Goal: Communication & Community: Answer question/provide support

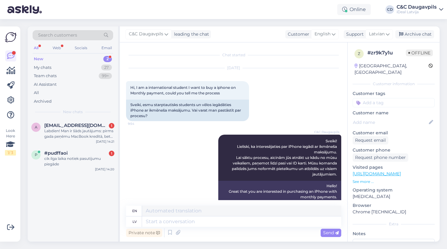
scroll to position [25, 0]
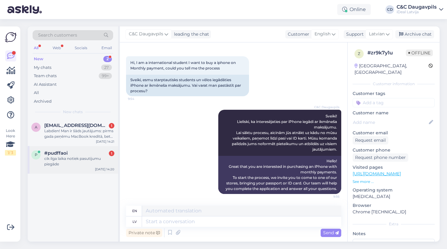
click at [77, 163] on div "cik ilga laika notiek pasutijumu piegāde" at bounding box center [79, 161] width 70 height 11
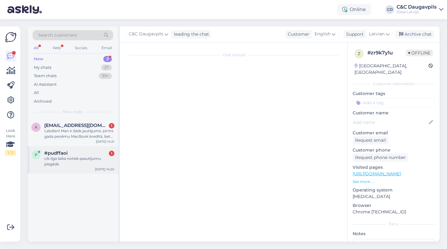
scroll to position [0, 0]
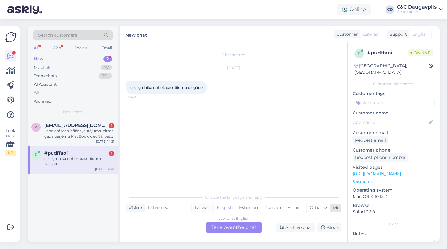
click at [201, 209] on div "Latvian" at bounding box center [203, 207] width 22 height 9
drag, startPoint x: 206, startPoint y: 87, endPoint x: 129, endPoint y: 89, distance: 76.9
click at [129, 89] on div "cik ilga laika notiek pasutijumu piegāde 14:20" at bounding box center [166, 87] width 81 height 13
copy span "cik ilga laika notiek pasutijumu piegāde"
click at [230, 228] on div "Latvian to Latvian Take over the chat" at bounding box center [234, 227] width 56 height 11
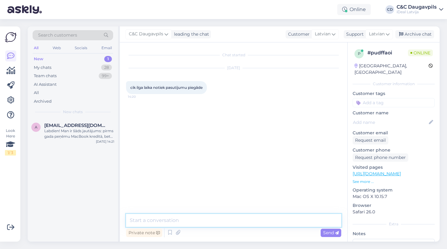
click at [207, 216] on textarea at bounding box center [233, 220] width 215 height 13
paste textarea "Sveiki! Lūdzu, pasakiet, kādu preci vēlaties pasūtīt un uz kuru vietu jāveic pi…"
type textarea "Sveiki! Lūdzu, pasakiet, kādu preci vēlaties pasūtīt un uz kuru vietu jāveic pi…"
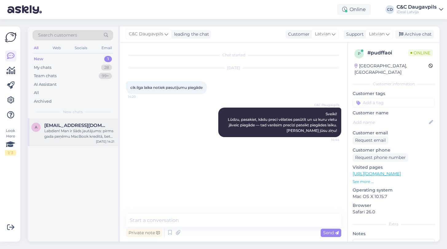
click at [68, 133] on div "Labdien! Man ir šāds jautājums: pirms gada peņēmu MacBook kredītā, bet vēlētos …" at bounding box center [79, 133] width 70 height 11
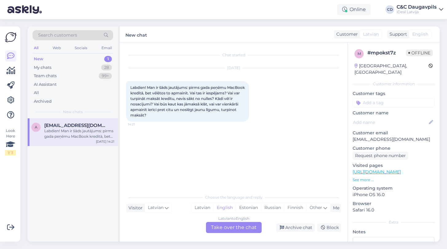
drag, startPoint x: 130, startPoint y: 88, endPoint x: 186, endPoint y: 117, distance: 62.8
click at [186, 117] on div "Labdien! Man ir šāds jautājums: pirms gada peņēmu MacBook kredītā, bet vēlētos …" at bounding box center [187, 101] width 123 height 41
copy span "Labdien! Man ir šāds jautājums: pirms gada peņēmu MacBook kredītā, bet vēlētos …"
click at [216, 232] on div "Latvian to English Take over the chat" at bounding box center [234, 227] width 56 height 11
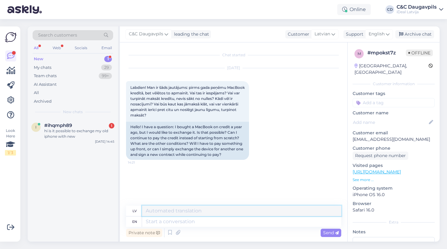
click at [178, 212] on textarea at bounding box center [241, 211] width 199 height 10
paste textarea "Labdien! Visi jautājumi, kas saistīti ar līguma maiņu, apmaiņu vai kredīta nosa…"
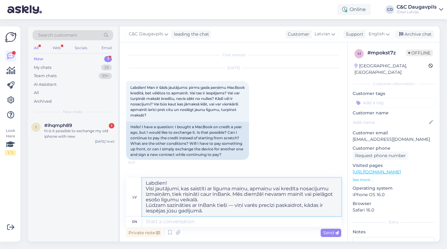
type textarea "Labdien! Visi jautājumi, kas saistīti ar līguma maiņu, apmaiņu vai kredīta nosa…"
click at [174, 223] on textarea at bounding box center [241, 221] width 199 height 10
paste textarea "Labdien! Visi jautājumi, kas saistīti ar līguma maiņu, apmaiņu vai kredīta nosa…"
type textarea "Labdien! Visi jautājumi, kas saistīti ar līguma maiņu, apmaiņu vai kredīta nosa…"
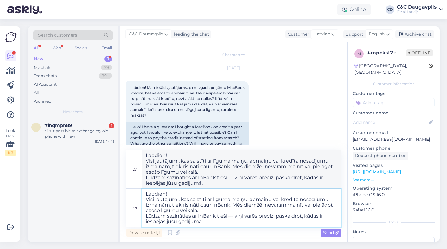
type textarea "Labdien! Visi jautājumi, kas saistīti ar līguma maiņu, apmaiņu vai kredīta nosa…"
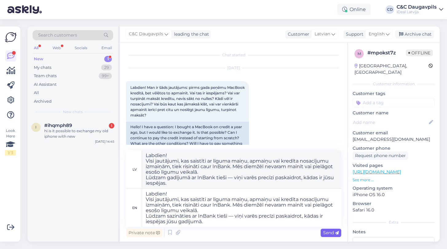
click at [326, 232] on span "Send" at bounding box center [331, 233] width 16 height 6
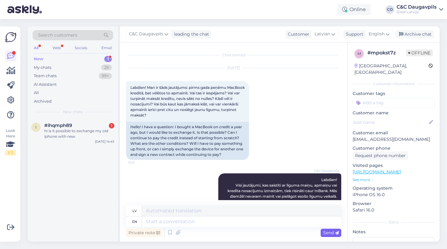
scroll to position [59, 0]
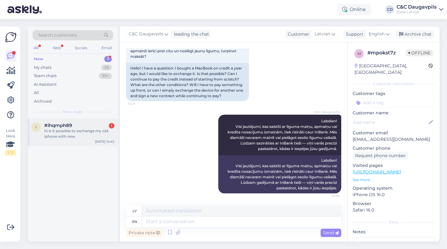
click at [51, 132] on div "hi is it possible to exchange my old iphone with new" at bounding box center [79, 133] width 70 height 11
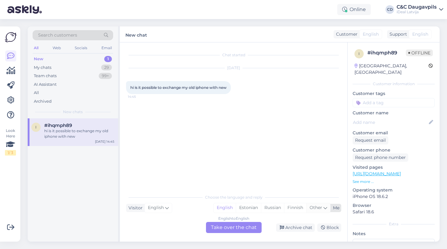
click at [327, 209] on div "Other" at bounding box center [318, 207] width 24 height 9
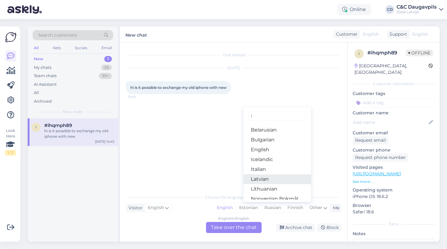
type input "l"
click at [254, 179] on link "Latvian" at bounding box center [277, 179] width 68 height 10
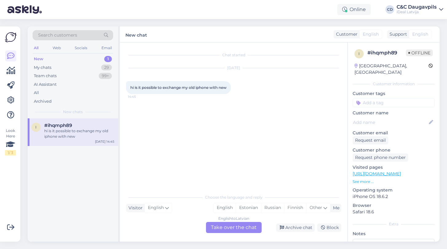
click at [232, 230] on div "English to Latvian Take over the chat" at bounding box center [234, 227] width 56 height 11
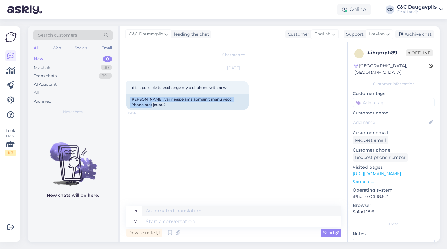
drag, startPoint x: 144, startPoint y: 105, endPoint x: 120, endPoint y: 99, distance: 24.4
click at [120, 99] on div "Chat started [DATE] hi is it possible to exchange my old iphone with new 14:45 …" at bounding box center [233, 141] width 227 height 199
copy div "[PERSON_NAME], vai ir iespējams apmainīt manu veco iPhone pret jaunu?"
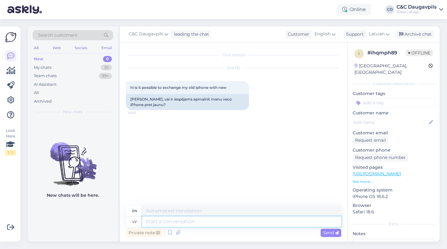
click at [197, 222] on textarea at bounding box center [241, 221] width 199 height 10
paste textarea "Sveiki! Jā, protams — veco iPhone ir iespējams apmainīt pret jaunu! Lūdzu, past…"
type textarea "Sveiki! Jā, protams — veco iPhone ir iespējams apmainīt pret jaunu! Lūdzu, past…"
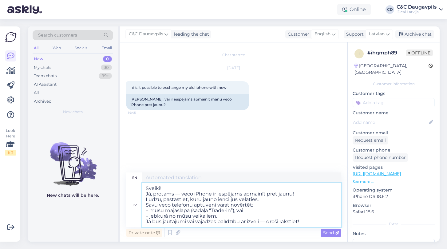
type textarea "Hello! Yes, of course — it is possible to exchange your old iPhone for a new on…"
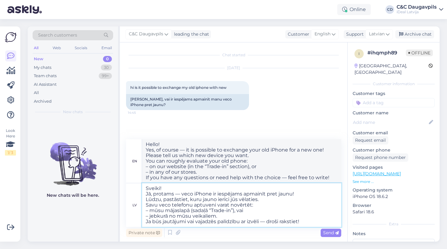
click at [247, 210] on textarea "Sveiki! Jā, protams — veco iPhone ir iespējams apmainīt pret jaunu! Lūdzu, past…" at bounding box center [241, 205] width 199 height 44
type textarea "Sveiki! Jā, protams — veco iPhone ir iespējams apmainīt pret jaunu! Lūdzu, past…"
type textarea "Hello! Yes, of course — it is possible to exchange your old iPhone for a new on…"
paste textarea "[URL][DOMAIN_NAME]"
type textarea "Sveiki! Jā, protams — veco iPhone ir iespējams apmainīt pret jaunu! Lūdzu, past…"
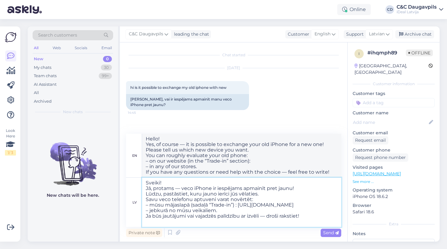
type textarea "Hello! Yes, of course — it is possible to exchange your old iPhone for a new on…"
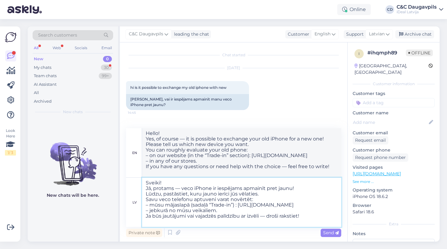
drag, startPoint x: 149, startPoint y: 217, endPoint x: 142, endPoint y: 217, distance: 6.8
click at [142, 217] on textarea "Sveiki! Jā, protams — veco iPhone ir iespējams apmainīt pret jaunu! Lūdzu, past…" at bounding box center [241, 202] width 199 height 49
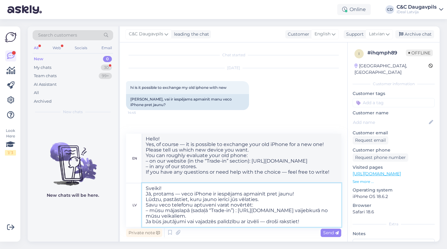
type textarea "Sveiki! Jā, protams — veco iPhone ir iespējams apmainīt pret jaunu! Lūdzu, past…"
type textarea "Hello! Yes, of course — it is possible to exchange your old iPhone for a new on…"
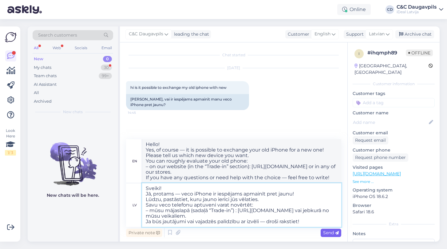
type textarea "Sveiki! Jā, protams — veco iPhone ir iespējams apmainīt pret jaunu! Lūdzu, past…"
click at [330, 235] on span "Send" at bounding box center [331, 233] width 16 height 6
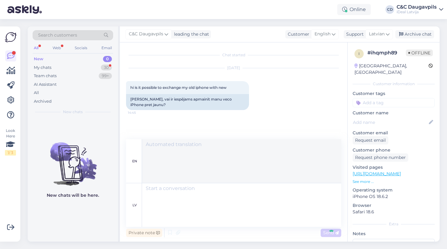
scroll to position [48, 0]
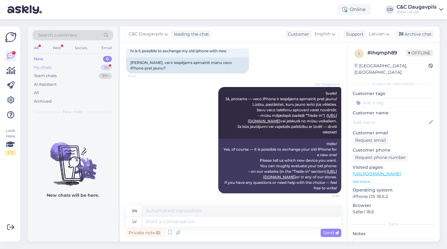
click at [51, 67] on div "My chats" at bounding box center [43, 68] width 18 height 6
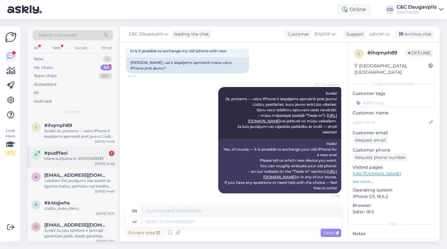
click at [77, 160] on div "mans sutijuma nr #2000083933" at bounding box center [79, 159] width 70 height 6
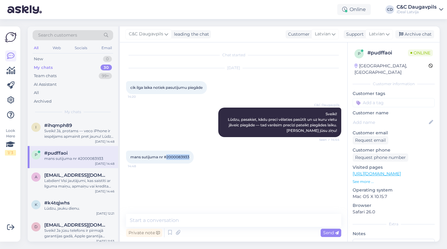
drag, startPoint x: 191, startPoint y: 159, endPoint x: 168, endPoint y: 157, distance: 22.5
click at [168, 157] on div "mans sutijuma nr #2000083933 14:48" at bounding box center [160, 157] width 68 height 13
copy span "2000083933"
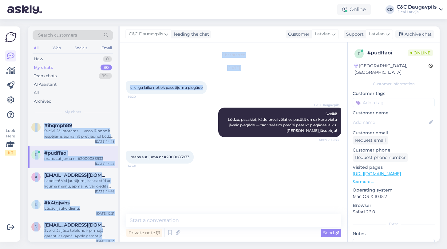
drag, startPoint x: 206, startPoint y: 89, endPoint x: 119, endPoint y: 86, distance: 87.1
click at [119, 86] on div "Search customers All Web Socials Email New 0 My chats 30 Team chats 99+ AI Assi…" at bounding box center [234, 133] width 412 height 215
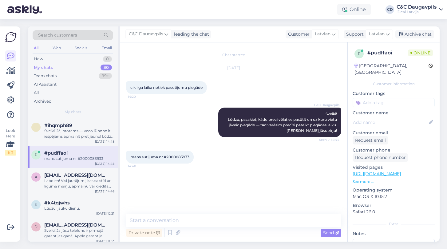
click at [172, 106] on div "C&C Daugavpils Sveiki! Lūdzu, pasakiet, kādu preci vēlaties pasūtīt un uz kuru …" at bounding box center [233, 122] width 215 height 43
drag, startPoint x: 210, startPoint y: 87, endPoint x: 130, endPoint y: 86, distance: 79.9
click at [130, 86] on div "cik ilga laika notiek pasutijumu piegāde 14:20" at bounding box center [166, 87] width 81 height 13
copy div "cik ilga laika notiek pasutijumu piegāde 14:20"
click at [130, 86] on span "cik ilga laika notiek pasutijumu piegāde" at bounding box center [166, 87] width 72 height 5
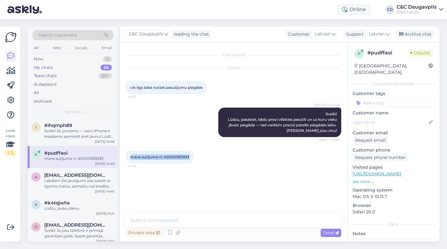
drag, startPoint x: 190, startPoint y: 158, endPoint x: 131, endPoint y: 158, distance: 59.3
click at [131, 158] on div "mans sutijuma nr #2000083933 14:48" at bounding box center [160, 157] width 68 height 13
copy span "mans sutijuma nr #2000083933"
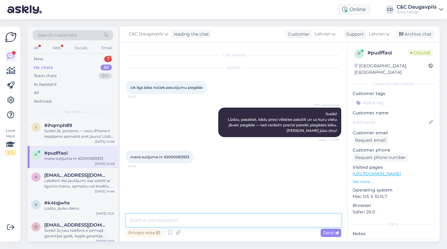
click at [186, 222] on textarea at bounding box center [233, 220] width 215 height 13
paste textarea "Protams! Šeit ir vēl viens variants, tikpat pieklājīgs, bet mazliet citā formul…"
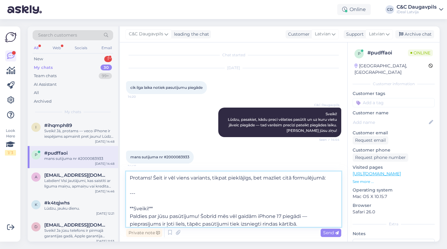
drag, startPoint x: 142, startPoint y: 200, endPoint x: 122, endPoint y: 170, distance: 36.2
click at [122, 170] on div "Chat started [DATE] cik ilga laika notiek pasutijumu piegāde 14:20 C&C Daugavpi…" at bounding box center [233, 141] width 227 height 199
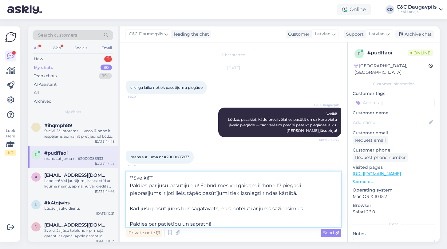
click at [134, 185] on textarea "**Sveiki!** Paldies par jūsu pasūtījumu! Šobrīd mēs vēl gaidām iPhone 17 piegād…" at bounding box center [233, 199] width 215 height 55
click at [150, 178] on textarea "Sveiki!** Paldies par jūsu pasūtījumu! Šobrīd mēs vēl gaidām iPhone 17 piegādi …" at bounding box center [233, 199] width 215 height 55
type textarea "Sveiki! Paldies par jūsu pasūtījumu! Šobrīd mēs vēl gaidām iPhone 17 piegādi — …"
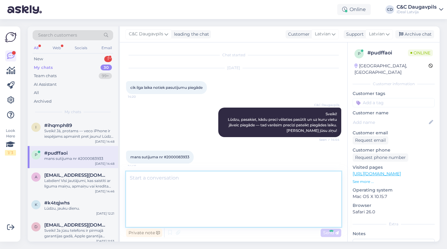
scroll to position [33, 0]
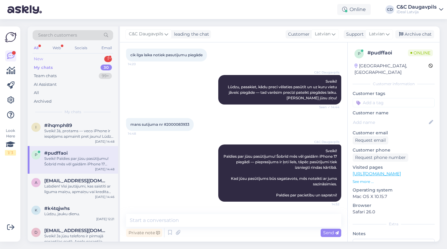
click at [38, 61] on div "New" at bounding box center [38, 59] width 9 height 6
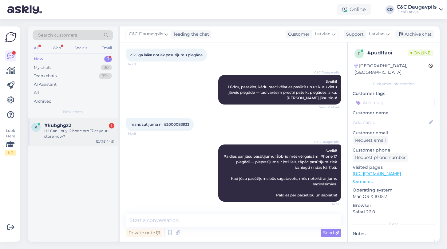
click at [66, 126] on span "#kubghgz2" at bounding box center [57, 126] width 27 height 6
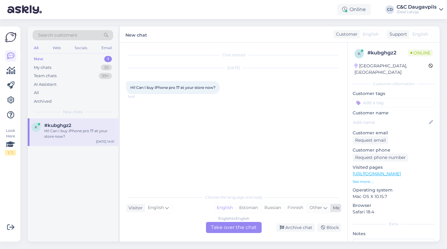
click at [320, 209] on span "Other" at bounding box center [316, 208] width 13 height 6
type input "д"
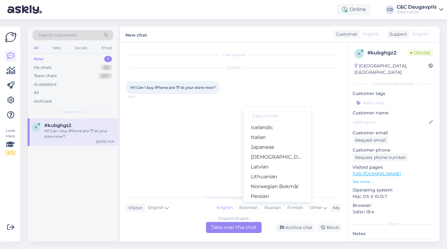
scroll to position [140, 0]
click at [288, 168] on link "Latvian" at bounding box center [277, 167] width 68 height 10
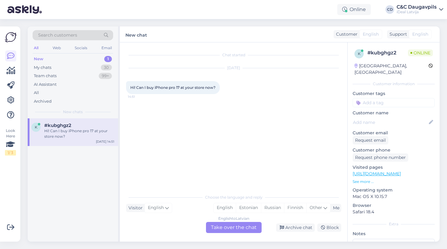
click at [231, 229] on div "English to Latvian Take over the chat" at bounding box center [234, 227] width 56 height 11
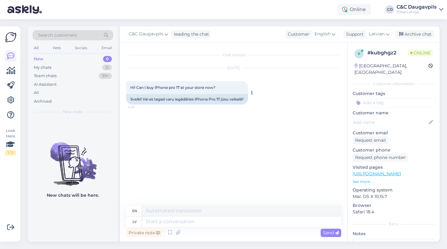
drag, startPoint x: 219, startPoint y: 85, endPoint x: 129, endPoint y: 87, distance: 90.4
click at [129, 87] on div "Hi! Can I buy iPhone pro 17 at your store now? 14:51" at bounding box center [187, 87] width 122 height 13
drag, startPoint x: 148, startPoint y: 103, endPoint x: 126, endPoint y: 99, distance: 21.9
click at [126, 99] on div "Sveiki! Vai es tagad varu iegādāties iPhone Pro 17 jūsu veikalā?" at bounding box center [187, 99] width 122 height 10
copy div "Sveiki! Vai es tagad varu iegādāties iPhone Pro 17 jūsu veikalā?"
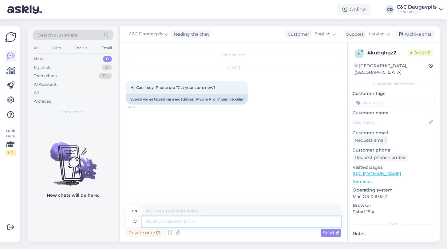
click at [174, 221] on textarea at bounding box center [241, 221] width 199 height 10
paste textarea "Protams! Lūk, draudzīgs un skaidrs atbildes variants: --- **Sveiki!** iPhone 17…"
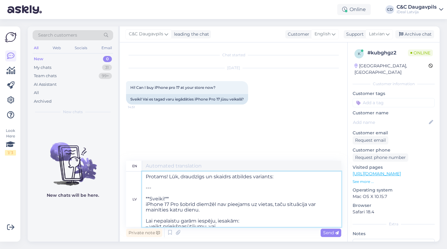
type textarea "Protams! Lūk, draudzīgs un skaidrs atbildes variants: --- **Sveiki!** iPhone 17…"
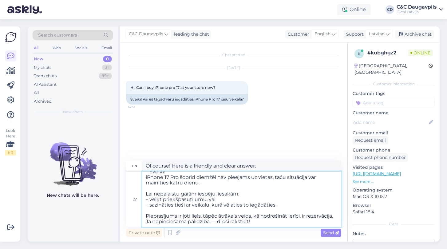
type textarea "Of course! Here is a friendly and clear answer: --- **Hello!** Unfortunately, t…"
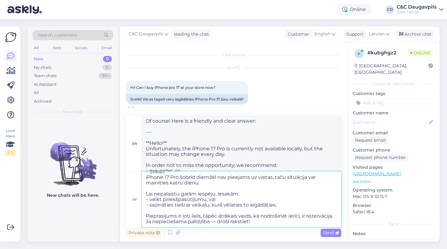
drag, startPoint x: 150, startPoint y: 199, endPoint x: 136, endPoint y: 199, distance: 13.8
click at [136, 199] on div "lv Protams! Lūk, draudzīgs un skaidrs atbildes variants: --- **Sveiki!** iPhone…" at bounding box center [233, 199] width 215 height 55
type textarea "Protams! Lūk, draudzīgs un skaidrs atbildes variants: --- **Sveiki!** iPhone 17…"
type textarea "Of course! Here is a friendly and clear answer: --- **Hello!** Unfortunately, t…"
click at [209, 195] on textarea "Protams! Lūk, draudzīgs un skaidrs atbildes variants: --- **Sveiki!** iPhone 17…" at bounding box center [241, 199] width 199 height 55
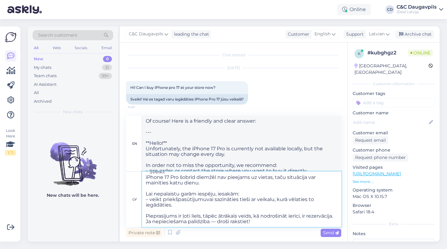
type textarea "Protams! Lūk, draudzīgs un skaidrs atbildes variants: --- **Sveiki!** iPhone 17…"
type textarea "Of course! Here is a friendly and clear answer: --- **Hello!** Unfortunately, t…"
click at [150, 195] on textarea "Protams! Lūk, draudzīgs un skaidrs atbildes variants: --- **Sveiki!** iPhone 17…" at bounding box center [241, 199] width 199 height 55
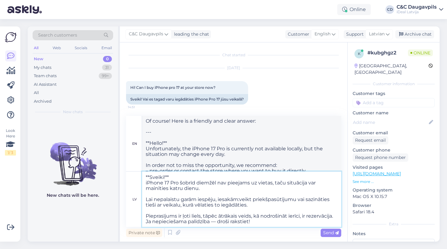
scroll to position [27, 0]
type textarea "Protams! Lūk, draudzīgs un skaidrs atbildes variants: --- **Sveiki!** iPhone 17…"
type textarea "Of course! Here is a friendly and clear answer: --- **Hello!** Unfortunately, t…"
click at [274, 213] on textarea "Protams! Lūk, draudzīgs un skaidrs atbildes variants: --- **Sveiki!** iPhone 17…" at bounding box center [241, 199] width 199 height 55
click at [257, 197] on textarea "Protams! Lūk, draudzīgs un skaidrs atbildes variants: --- **Sveiki!** iPhone 17…" at bounding box center [241, 199] width 199 height 55
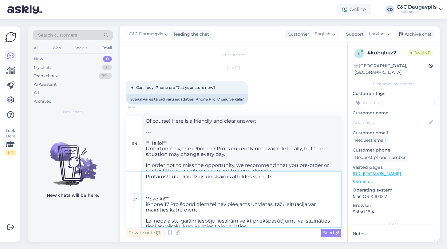
scroll to position [0, 0]
click at [151, 199] on textarea "Protams! Lūk, draudzīgs un skaidrs atbildes variants: --- **Sveiki!** iPhone 17…" at bounding box center [241, 199] width 199 height 55
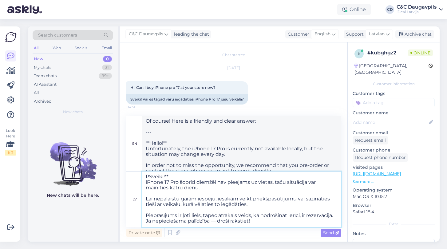
type textarea "Sveiki!** iPhone 17 Pro šobrīd diemžēl nav pieejams uz vietas, taču situācija v…"
type textarea "Hello!** Unfortunately, the iPhone 17 Pro is currently not available locally, b…"
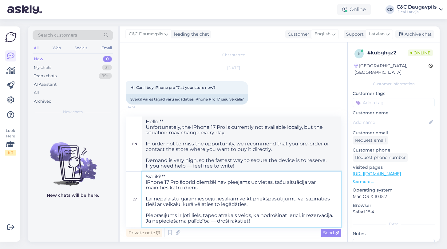
click at [171, 177] on textarea "Sveiki!** iPhone 17 Pro šobrīd diemžēl nav pieejams uz vietas, taču situācija v…" at bounding box center [241, 199] width 199 height 55
type textarea "Sveiki! iPhone 17 Pro šobrīd diemžēl nav pieejams uz vietas, taču situācija var…"
type textarea "Hello! Unfortunately, the iPhone 17 Pro is currently not available locally, but…"
type textarea "Sveiki! iPhone 17 Pro šobrīd diemžēl nav pieejams uz vietas, taču situācija var…"
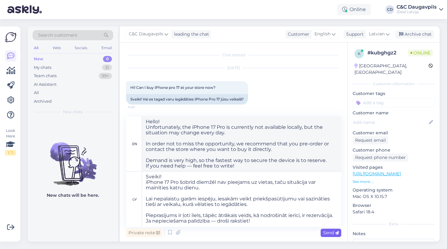
click at [333, 234] on span "Send" at bounding box center [331, 233] width 16 height 6
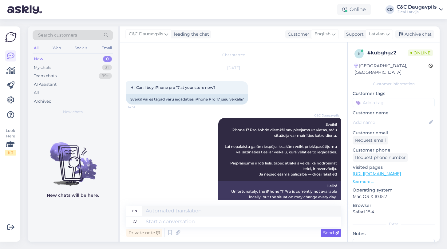
scroll to position [0, 0]
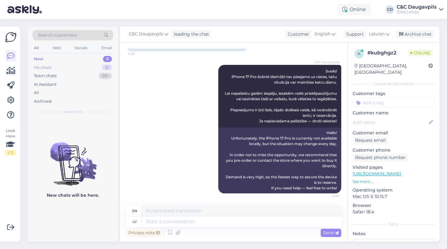
click at [45, 67] on div "My chats" at bounding box center [43, 68] width 18 height 6
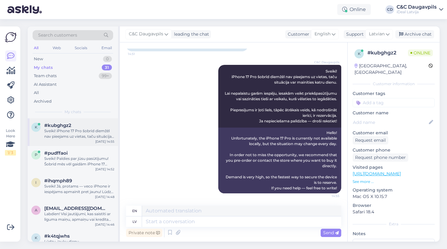
click at [77, 125] on div "#kubghgz2" at bounding box center [79, 126] width 70 height 6
click at [40, 58] on div "New" at bounding box center [38, 59] width 9 height 6
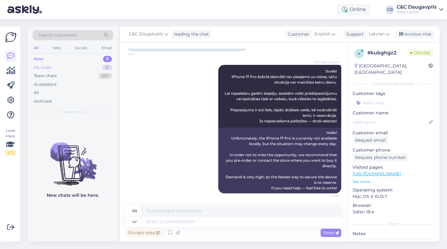
click at [44, 68] on div "My chats" at bounding box center [43, 68] width 18 height 6
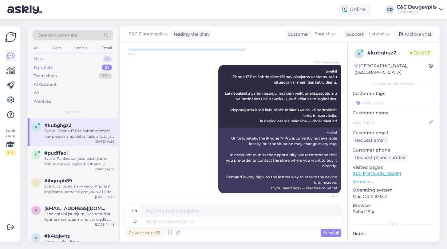
click at [40, 60] on div "New" at bounding box center [38, 59] width 9 height 6
